Goal: Navigation & Orientation: Find specific page/section

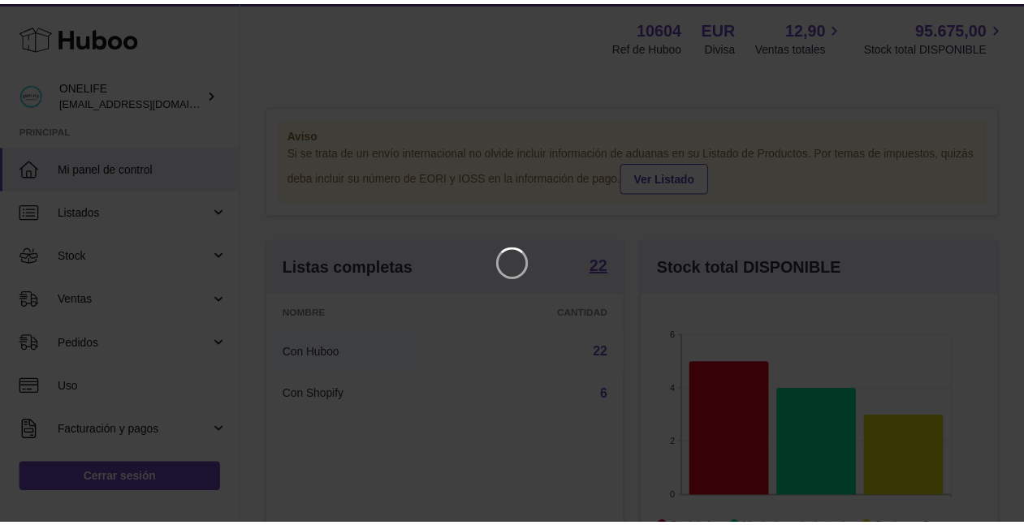
scroll to position [252, 362]
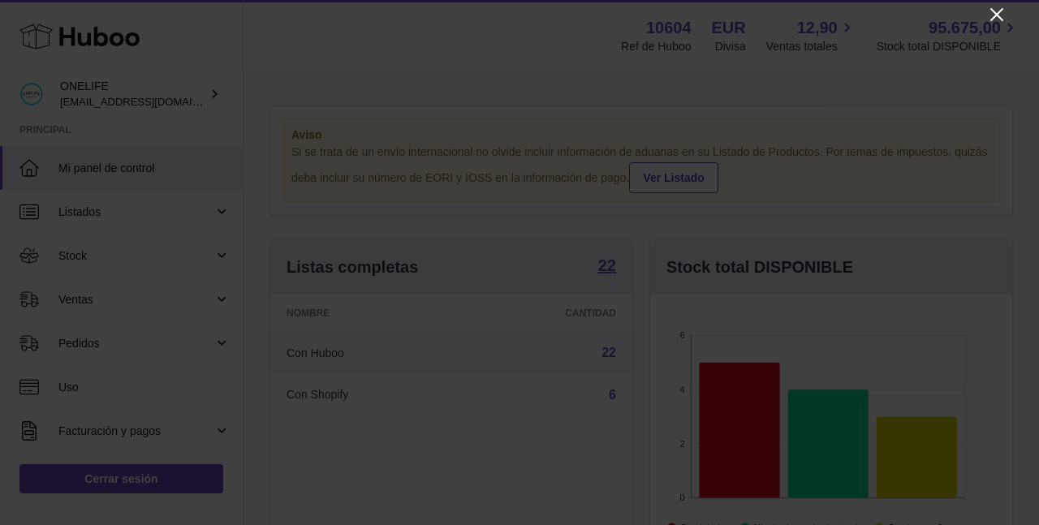
click at [998, 15] on icon "Close" at bounding box center [996, 14] width 13 height 13
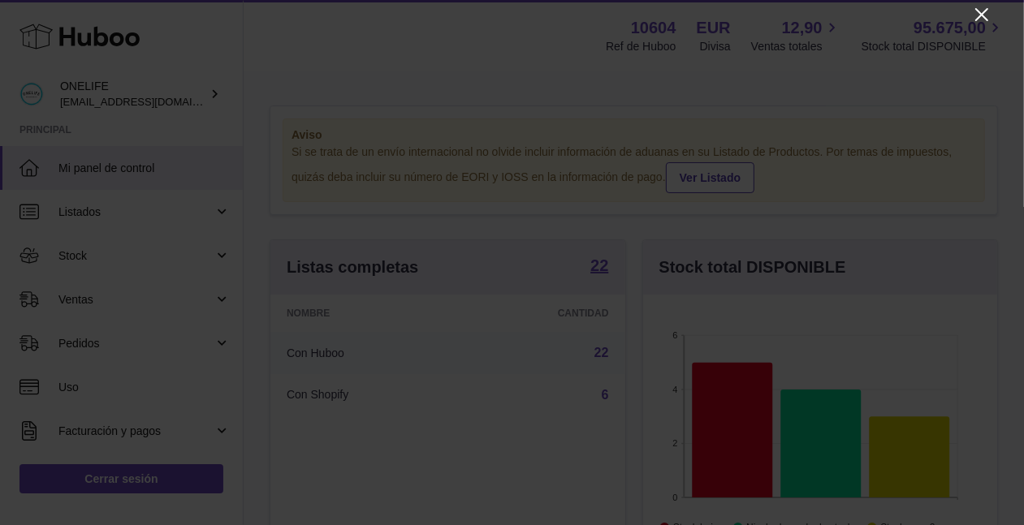
scroll to position [811556, 811454]
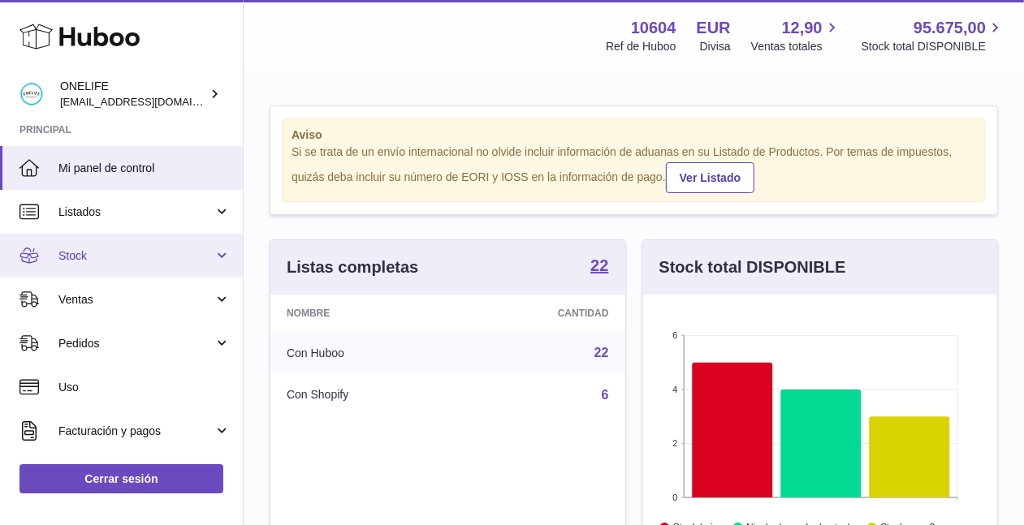
click at [99, 255] on span "Stock" at bounding box center [135, 255] width 155 height 15
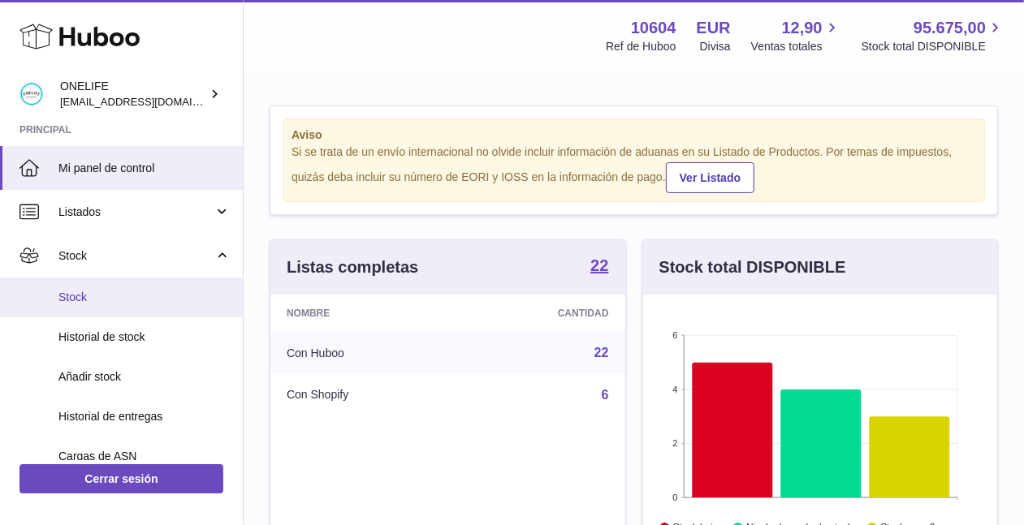
click at [127, 295] on span "Stock" at bounding box center [144, 297] width 172 height 15
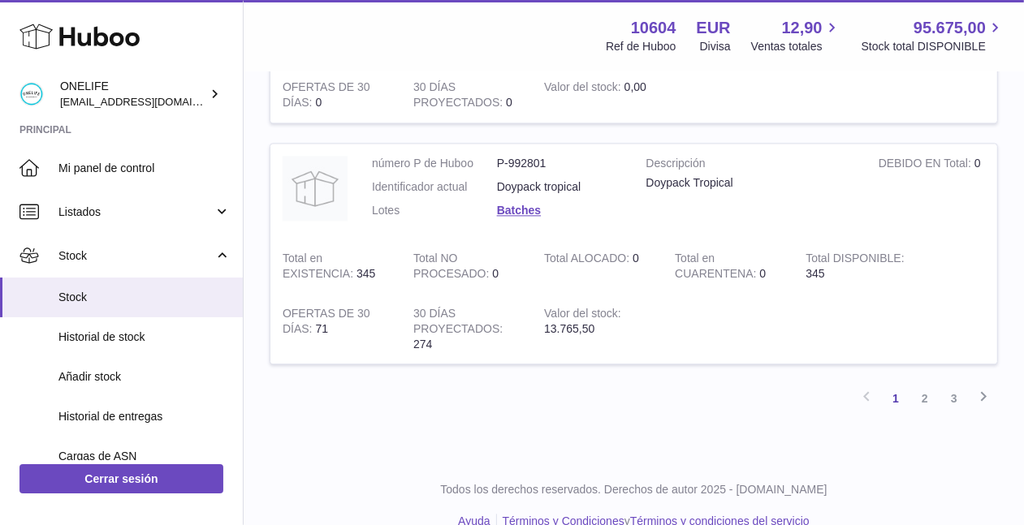
scroll to position [2287, 0]
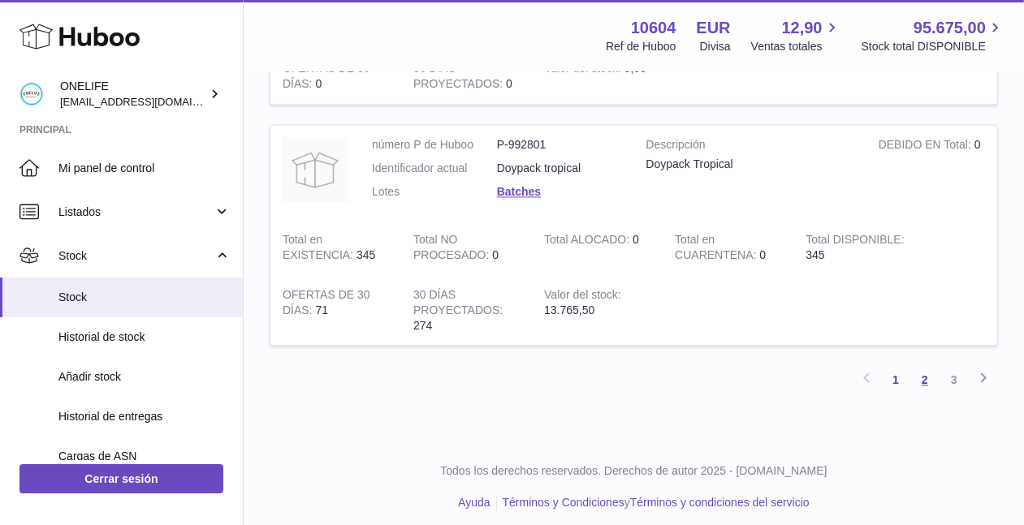
click at [925, 373] on link "2" at bounding box center [924, 379] width 29 height 29
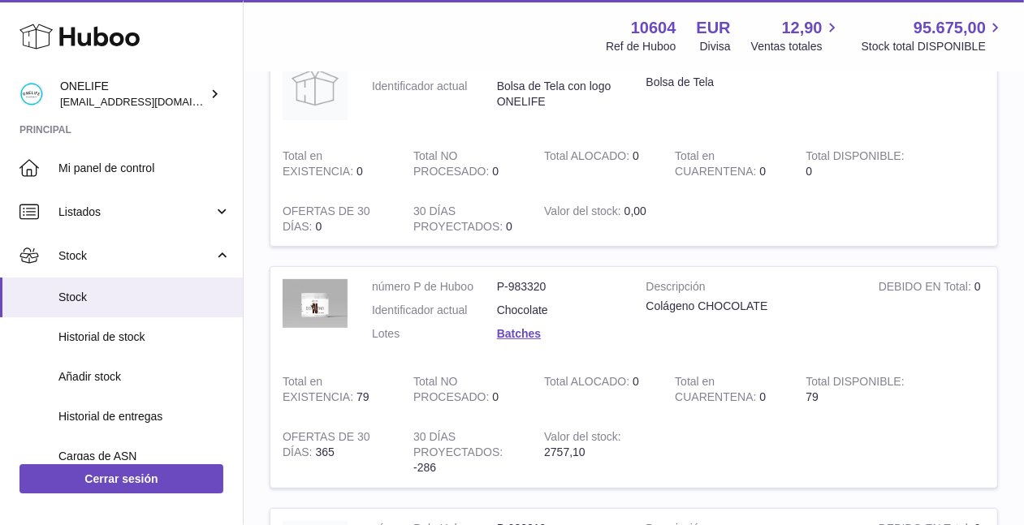
scroll to position [252, 0]
